Goal: Navigation & Orientation: Find specific page/section

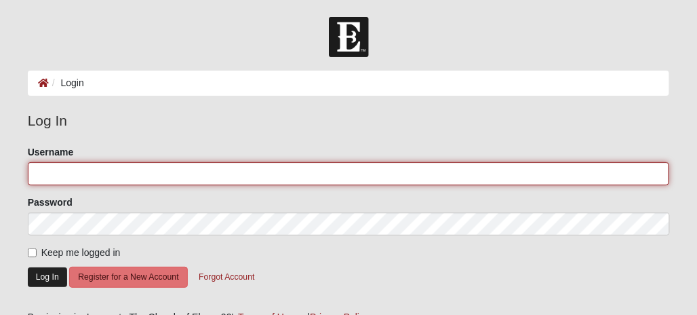
type input "Whitepiner71"
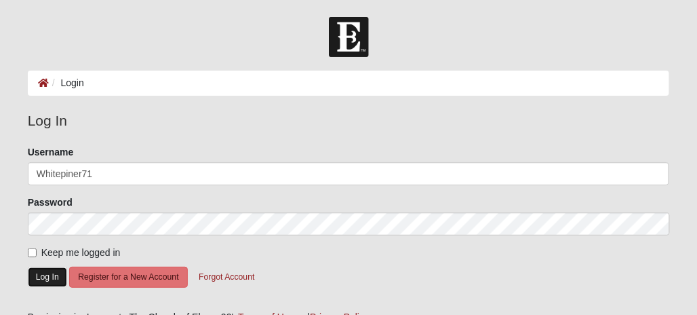
click at [47, 273] on button "Log In" at bounding box center [47, 277] width 39 height 20
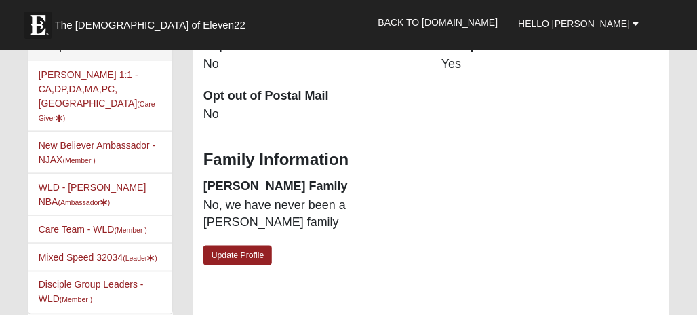
scroll to position [407, 0]
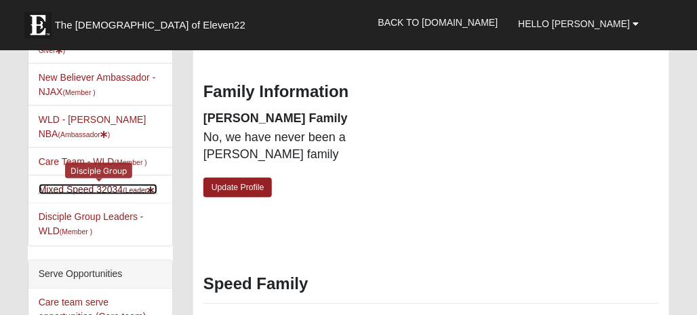
click at [123, 184] on link "Mixed Speed 32034 (Leader )" at bounding box center [98, 189] width 119 height 11
